Goal: Check status

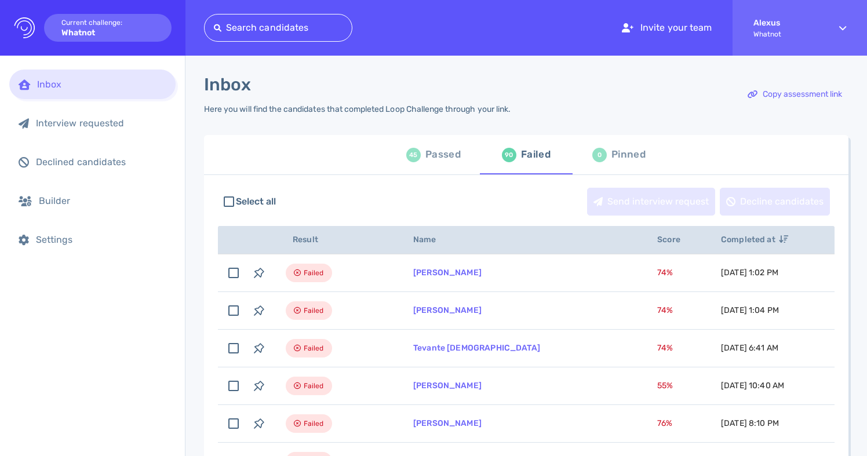
click at [439, 161] on div "Passed" at bounding box center [442, 154] width 35 height 17
